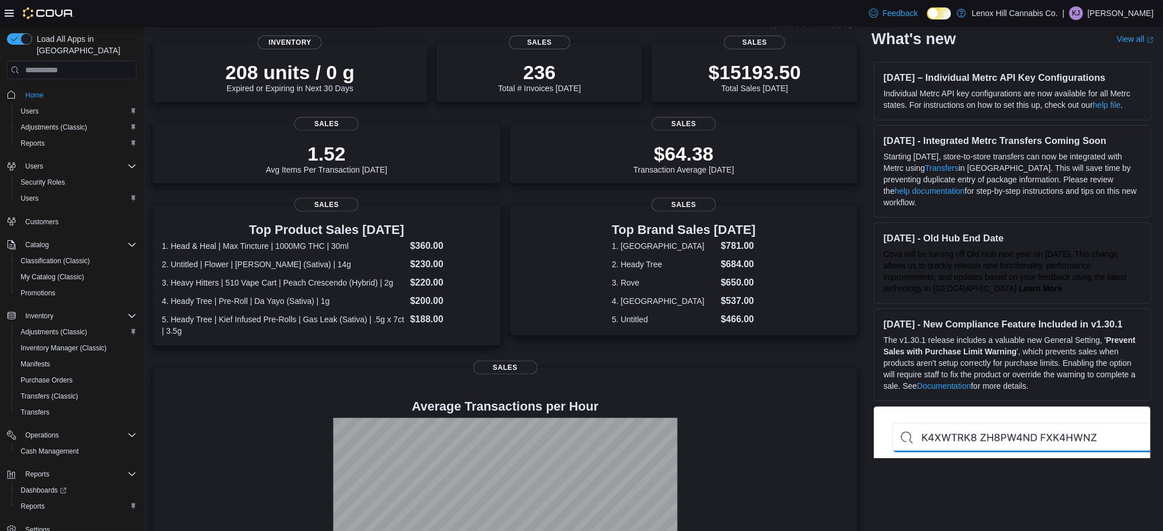
scroll to position [76, 0]
